Goal: Obtain resource: Download file/media

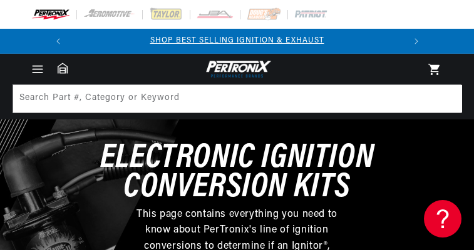
click at [36, 68] on icon "Menu" at bounding box center [37, 69] width 13 height 13
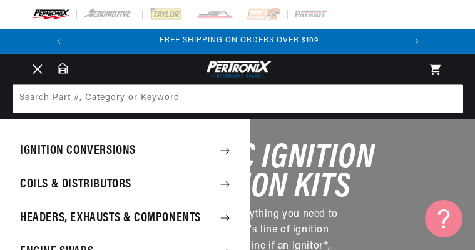
click at [51, 76] on summary "Menu" at bounding box center [38, 70] width 28 height 14
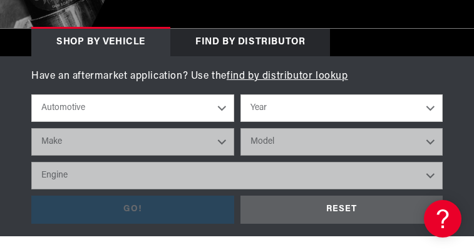
scroll to position [313, 0]
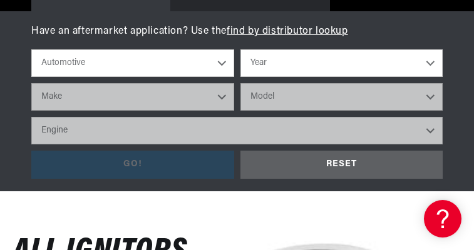
click at [431, 65] on select "Year [DATE] 2025 2024 2023 2022 2021 2020 2019 2018 2017 2016 2015 2014 2013 20…" at bounding box center [341, 63] width 203 height 28
select select "1973"
click at [240, 49] on select "Year [DATE] 2025 2024 2023 2022 2021 2020 2019 2018 2017 2016 2015 2014 2013 20…" at bounding box center [341, 63] width 203 height 28
select select "1973"
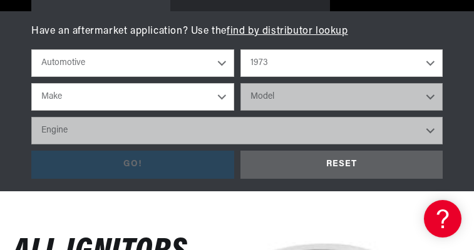
click at [224, 94] on select "Make Alfa Romeo American Motors Aston [PERSON_NAME] Audi [GEOGRAPHIC_DATA] Avan…" at bounding box center [132, 97] width 203 height 28
select select "Fiat"
click at [31, 83] on select "Make Alfa Romeo American Motors Aston [PERSON_NAME] Audi [GEOGRAPHIC_DATA] Avan…" at bounding box center [132, 97] width 203 height 28
select select "Fiat"
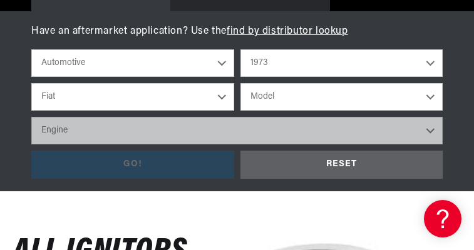
click at [432, 94] on select "Model 124 125 [GEOGRAPHIC_DATA] 125 Special 127 [GEOGRAPHIC_DATA] 128 131 132 […" at bounding box center [341, 97] width 203 height 28
select select "124"
click at [240, 83] on select "Model 124 125 [GEOGRAPHIC_DATA] 125 Special 127 [GEOGRAPHIC_DATA] 128 131 132 […" at bounding box center [341, 97] width 203 height 28
select select "124"
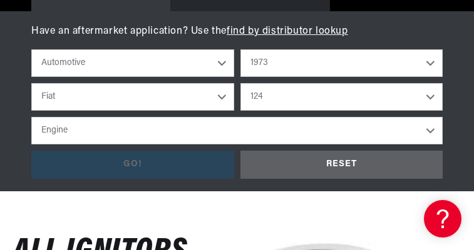
scroll to position [0, 332]
click at [434, 130] on select "Engine 4" at bounding box center [236, 131] width 411 height 28
click at [431, 130] on select "Engine 4" at bounding box center [236, 131] width 411 height 28
select select "4"
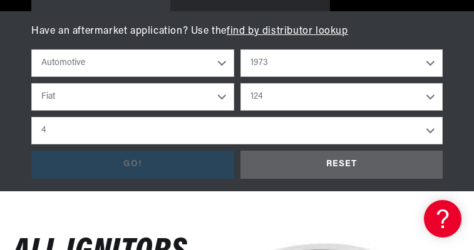
click at [31, 117] on select "Engine 4" at bounding box center [236, 131] width 411 height 28
select select "4"
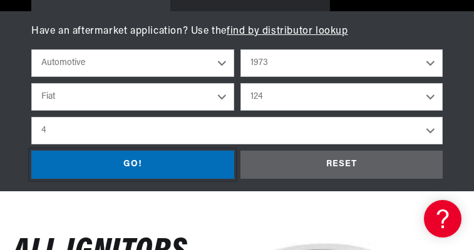
click at [155, 161] on div "GO!" at bounding box center [132, 165] width 203 height 28
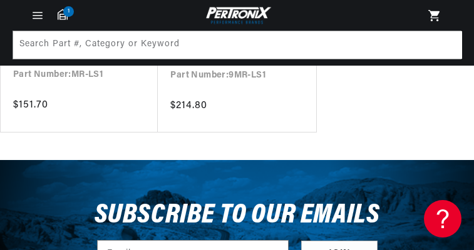
scroll to position [313, 0]
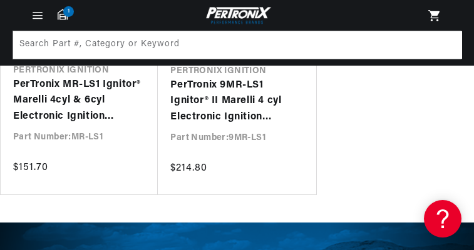
click at [239, 100] on link "PerTronix 9MR-LS1 Ignitor® II Marelli 4 cyl Electronic Ignition Conversion Kit" at bounding box center [236, 102] width 133 height 48
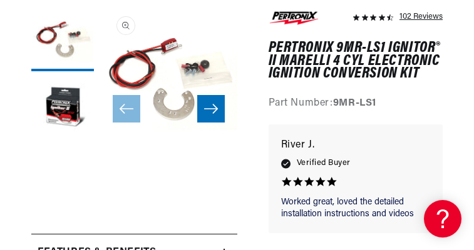
scroll to position [125, 0]
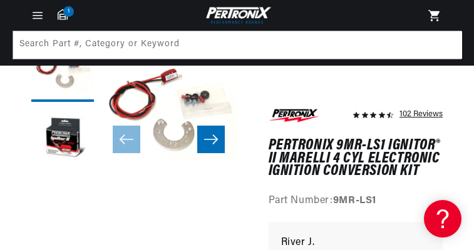
click at [216, 136] on icon "Slide right" at bounding box center [210, 139] width 15 height 13
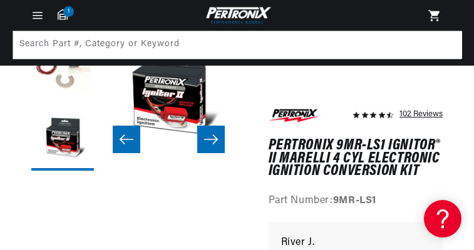
click at [216, 136] on icon "Slide right" at bounding box center [210, 139] width 15 height 13
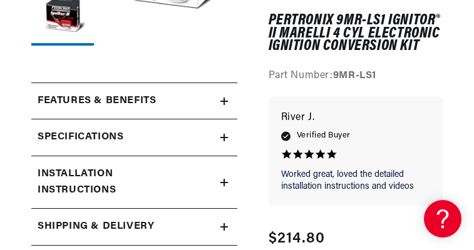
scroll to position [0, 332]
click at [225, 103] on icon at bounding box center [224, 102] width 8 height 8
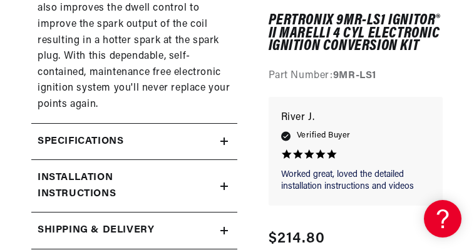
scroll to position [1314, 0]
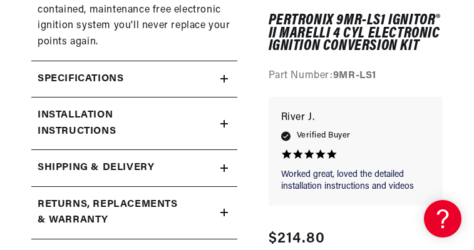
click at [222, 120] on icon at bounding box center [224, 124] width 8 height 8
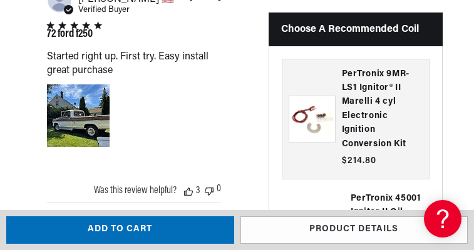
scroll to position [2270, 0]
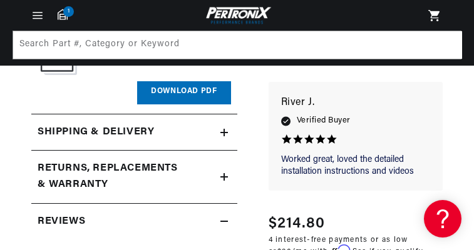
click at [200, 81] on link "Download PDF" at bounding box center [183, 92] width 93 height 23
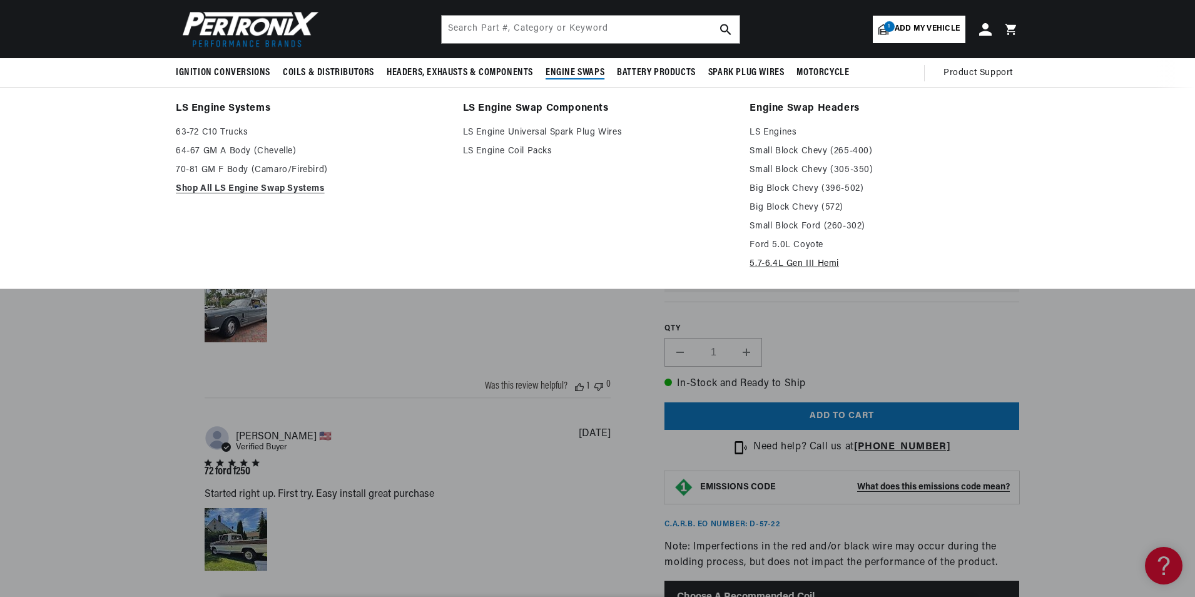
scroll to position [0, 379]
